Goal: Find specific page/section: Find specific page/section

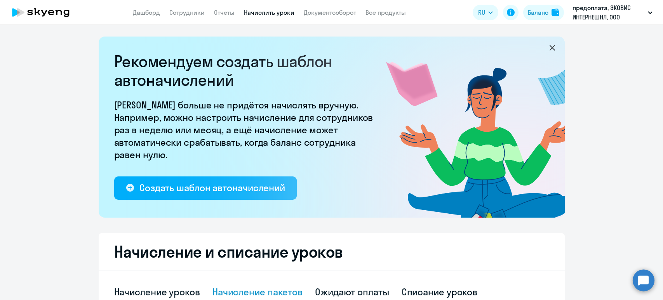
select select "10"
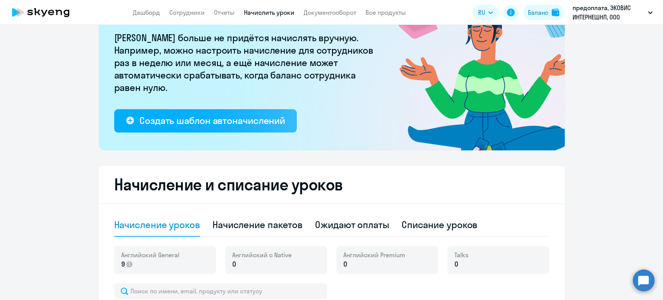
scroll to position [129, 0]
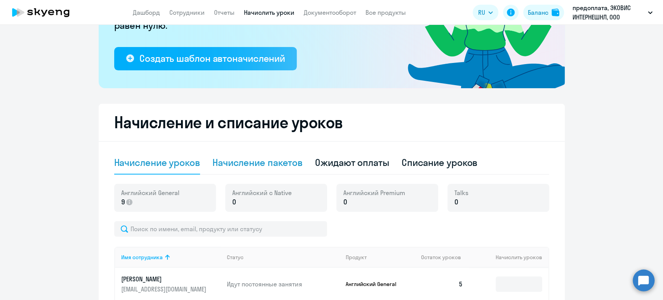
click at [241, 167] on div "Начисление пакетов" at bounding box center [257, 162] width 90 height 12
select select "10"
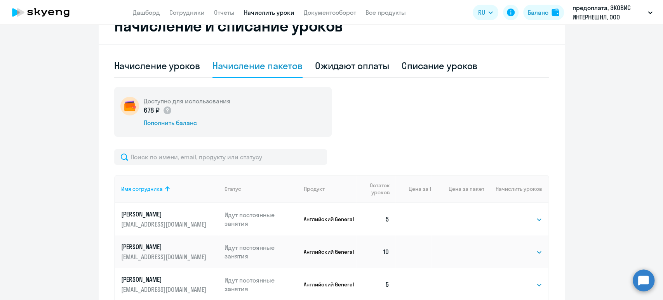
scroll to position [172, 0]
